Goal: Task Accomplishment & Management: Use online tool/utility

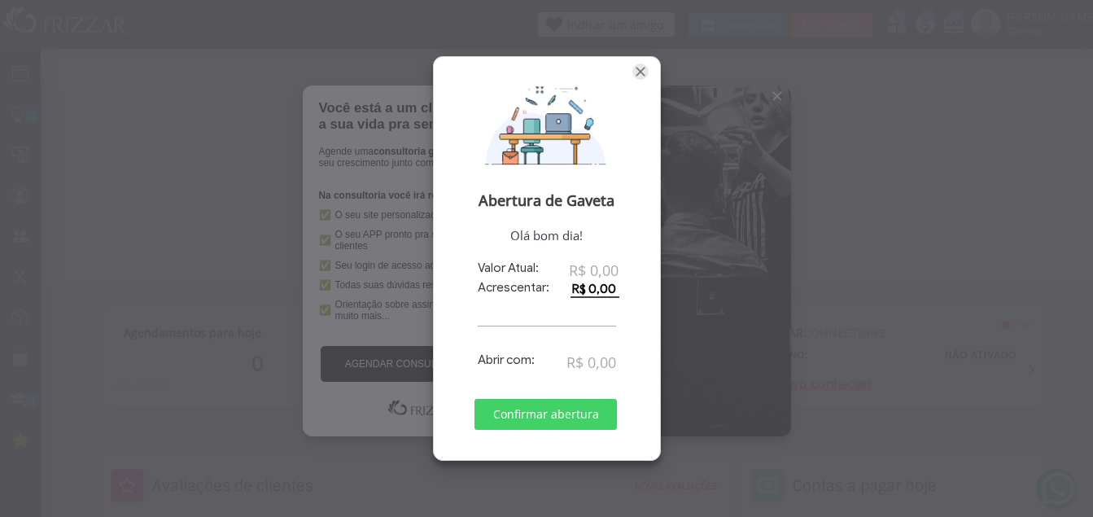
click at [637, 69] on span "Fechar" at bounding box center [640, 71] width 16 height 16
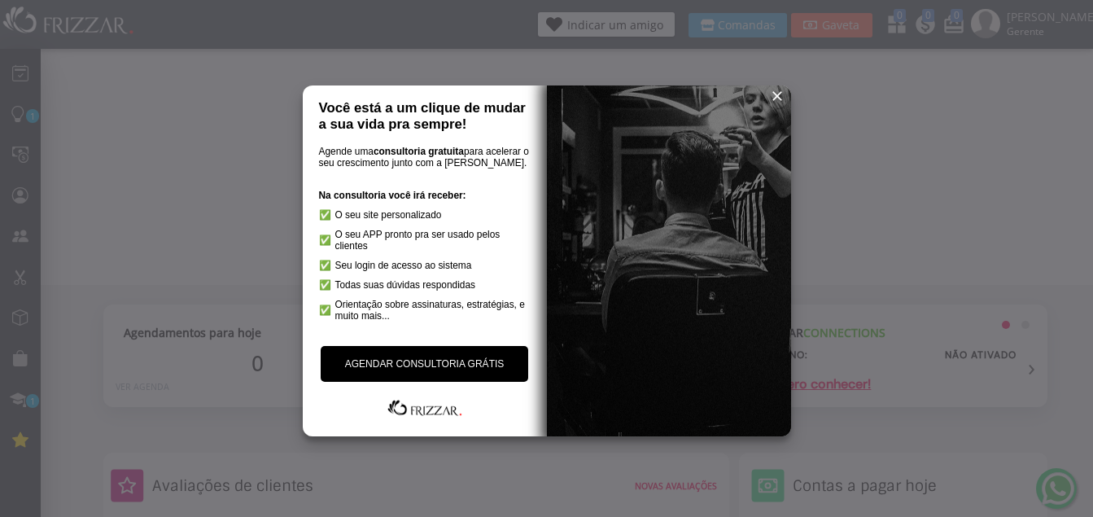
click at [773, 92] on span "reset" at bounding box center [777, 96] width 16 height 16
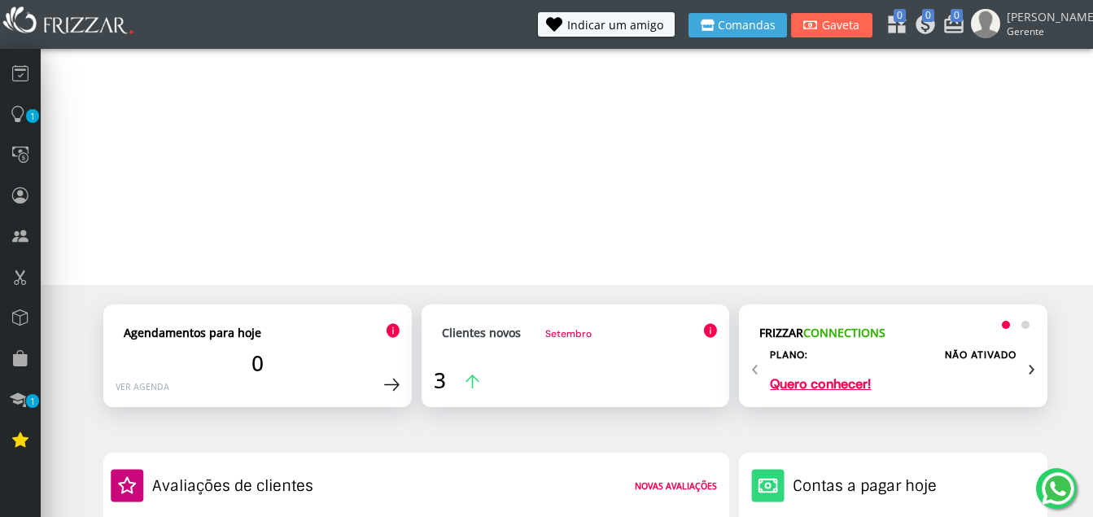
click at [844, 383] on p "Quero conhecer!" at bounding box center [820, 384] width 101 height 13
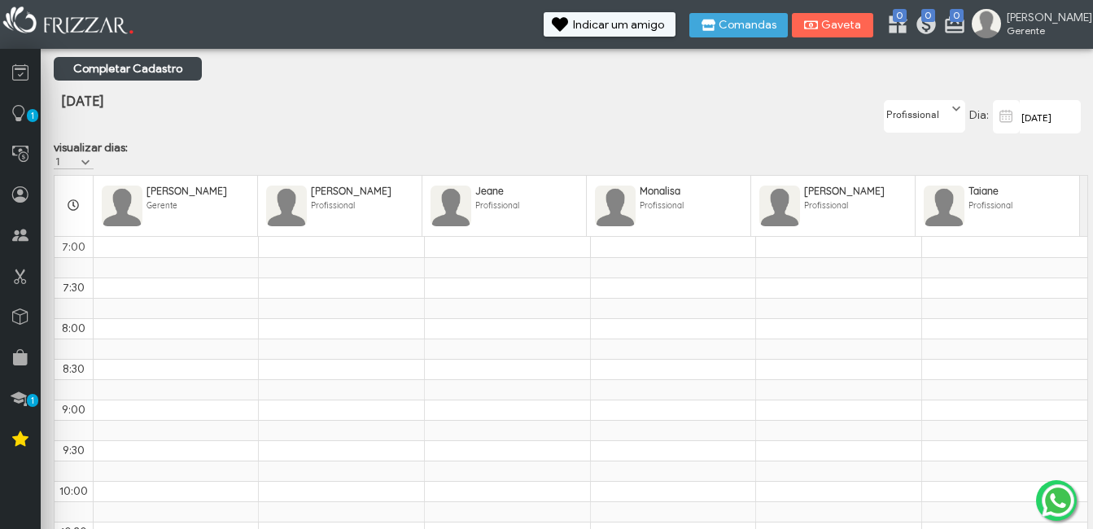
scroll to position [245, 0]
